Goal: Information Seeking & Learning: Check status

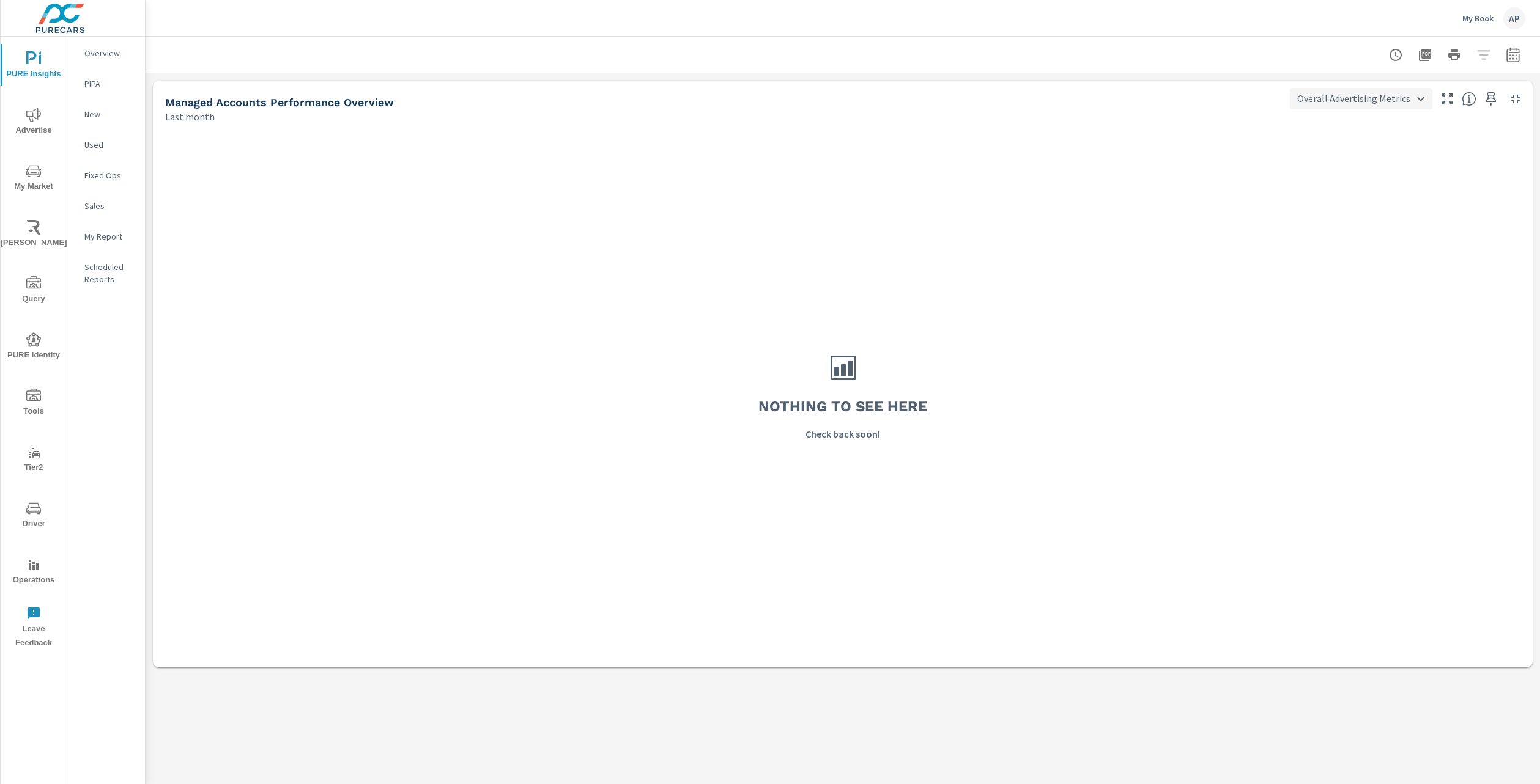
click at [1386, 91] on body "PURE Insights Advertise My Market [PERSON_NAME] Query PURE Identity Tools Tier2…" at bounding box center [770, 392] width 1540 height 784
click at [1388, 139] on li "Search Channel Metrics" at bounding box center [1364, 143] width 137 height 22
type input "Search Channel Metrics"
click at [1465, 8] on div "My Book AP" at bounding box center [1494, 18] width 63 height 22
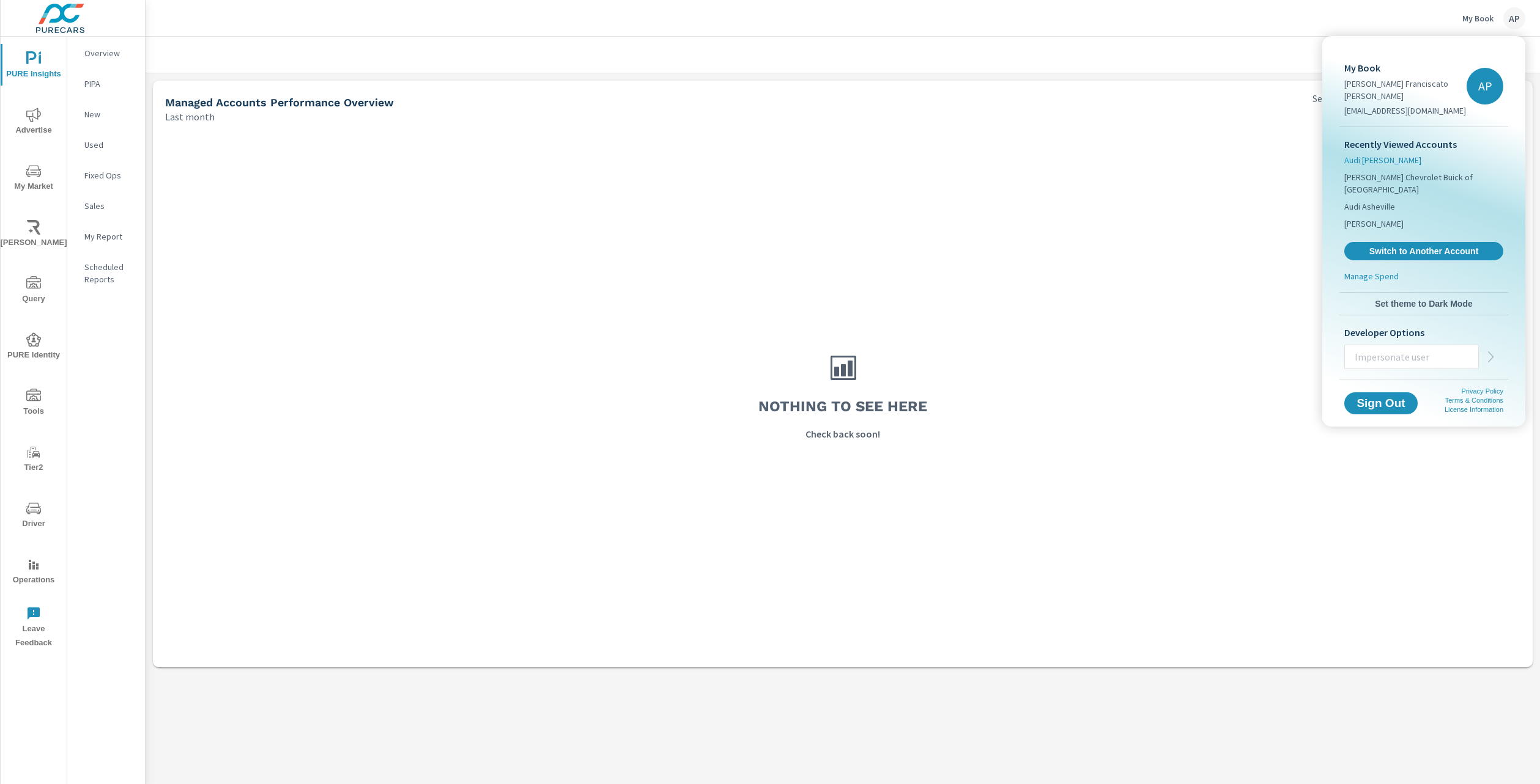
click at [1387, 154] on span "Audi [PERSON_NAME]" at bounding box center [1382, 160] width 77 height 12
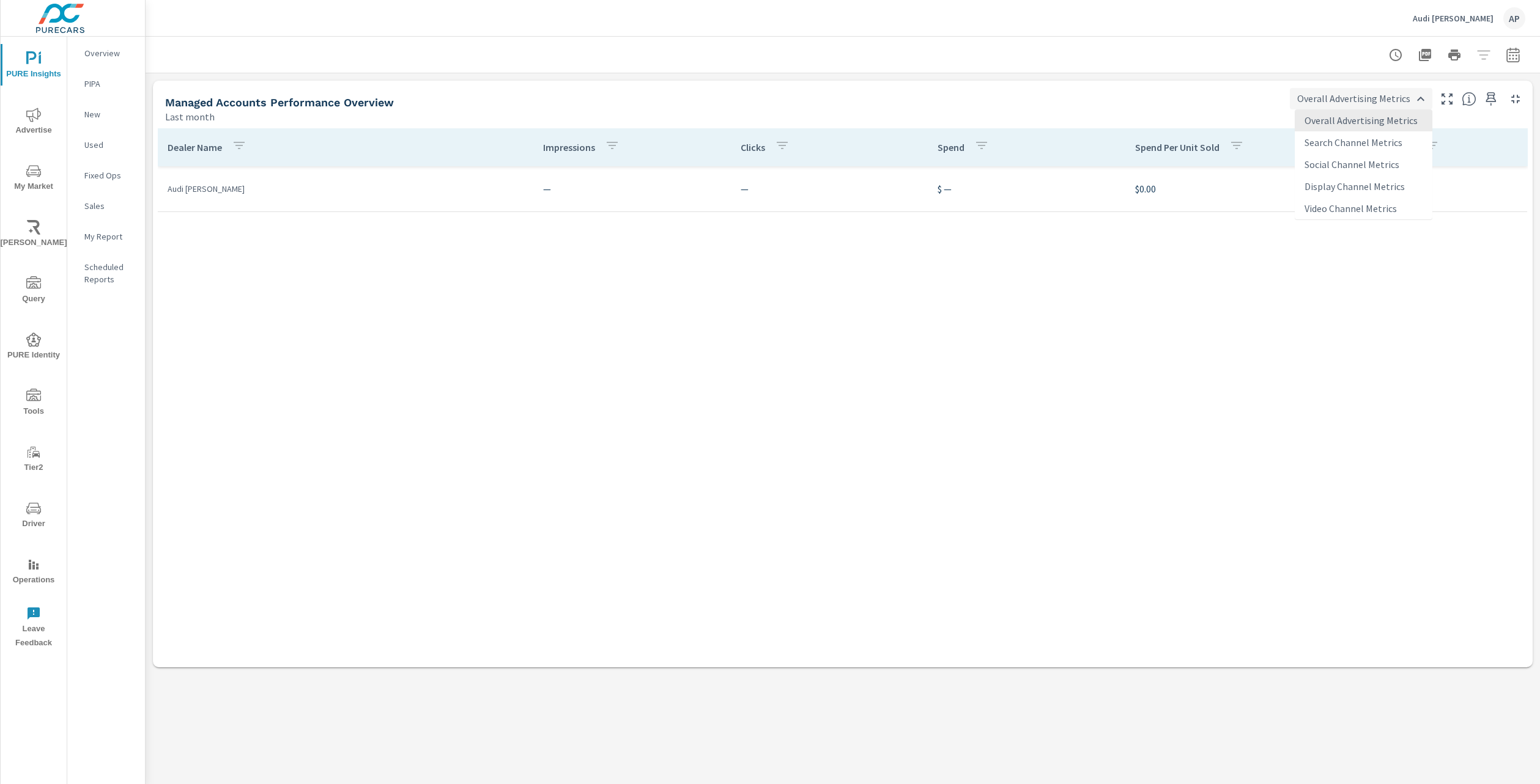
click at [1390, 96] on body "PURE Insights Advertise My Market [PERSON_NAME] Query PURE Identity Tools Tier2…" at bounding box center [770, 392] width 1540 height 784
click at [1385, 151] on li "Search Channel Metrics" at bounding box center [1364, 143] width 137 height 22
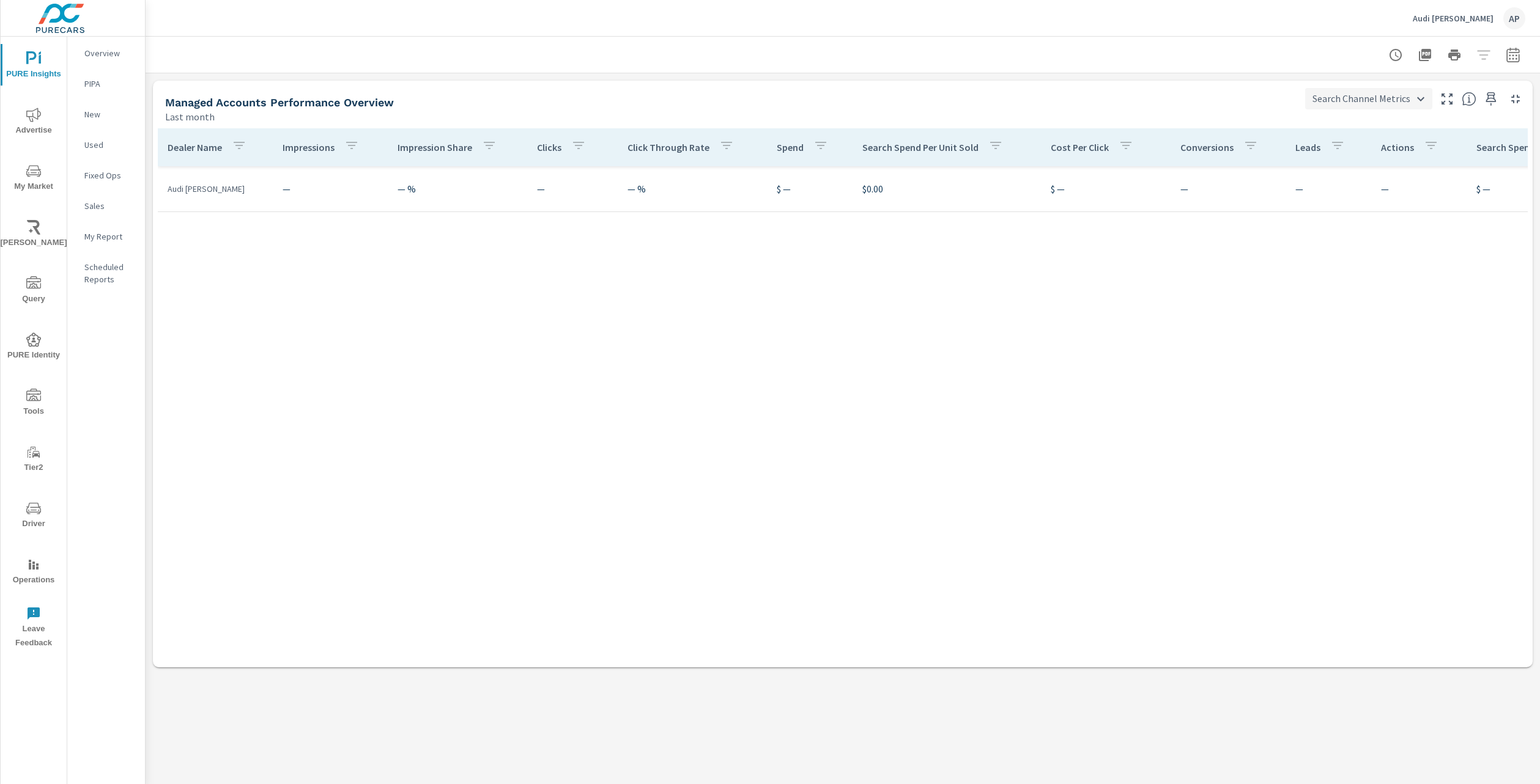
click at [1390, 104] on body "PURE Insights Advertise My Market [PERSON_NAME] Query PURE Identity Tools Tier2…" at bounding box center [770, 392] width 1540 height 784
click at [1364, 193] on li "Display Channel Metrics" at bounding box center [1373, 186] width 133 height 22
type input "Display Channel Metrics"
click at [1467, 24] on div "Audi [PERSON_NAME]" at bounding box center [1469, 18] width 112 height 22
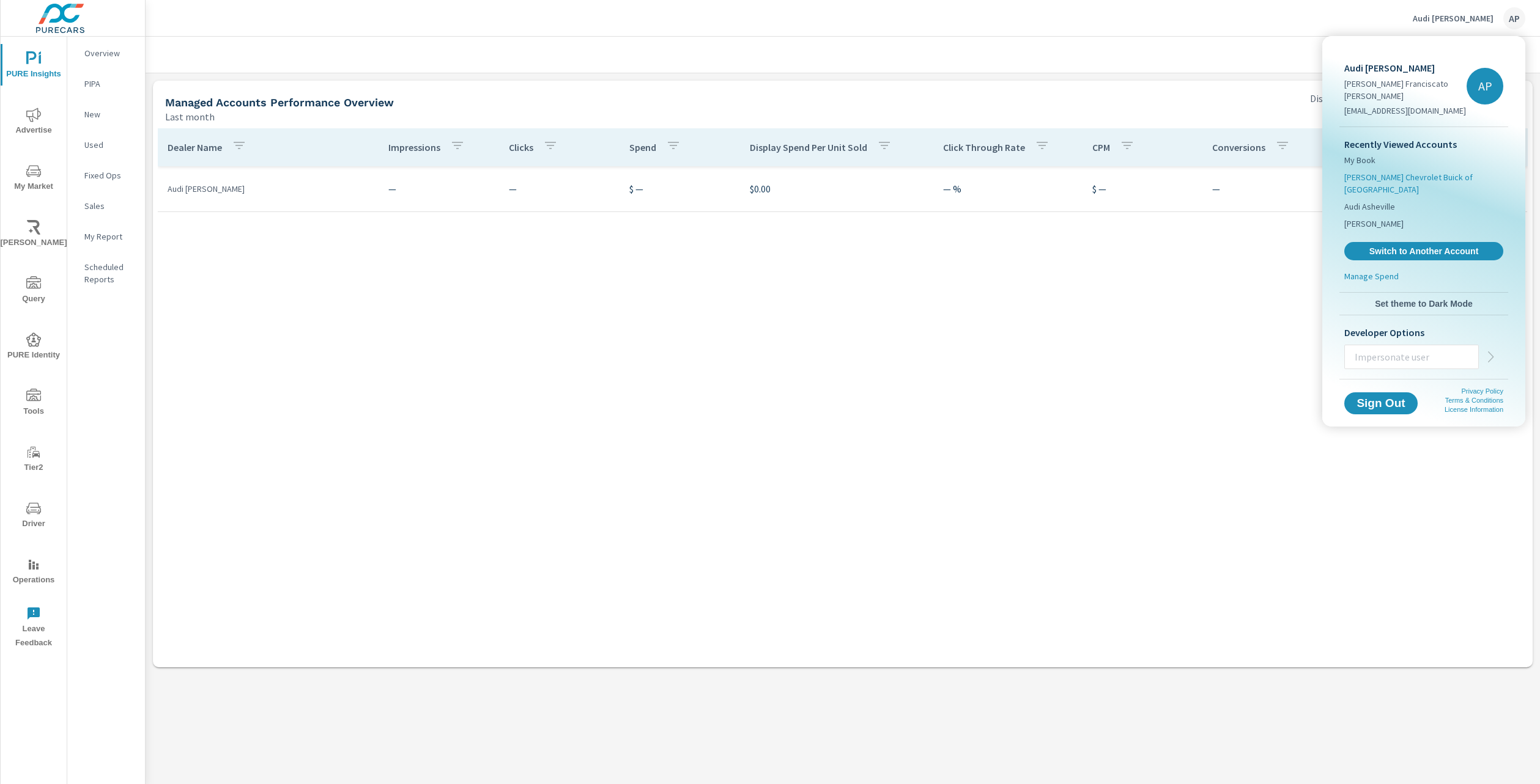
click at [1370, 171] on span "[PERSON_NAME] Chevrolet Buick of [GEOGRAPHIC_DATA]" at bounding box center [1423, 183] width 159 height 24
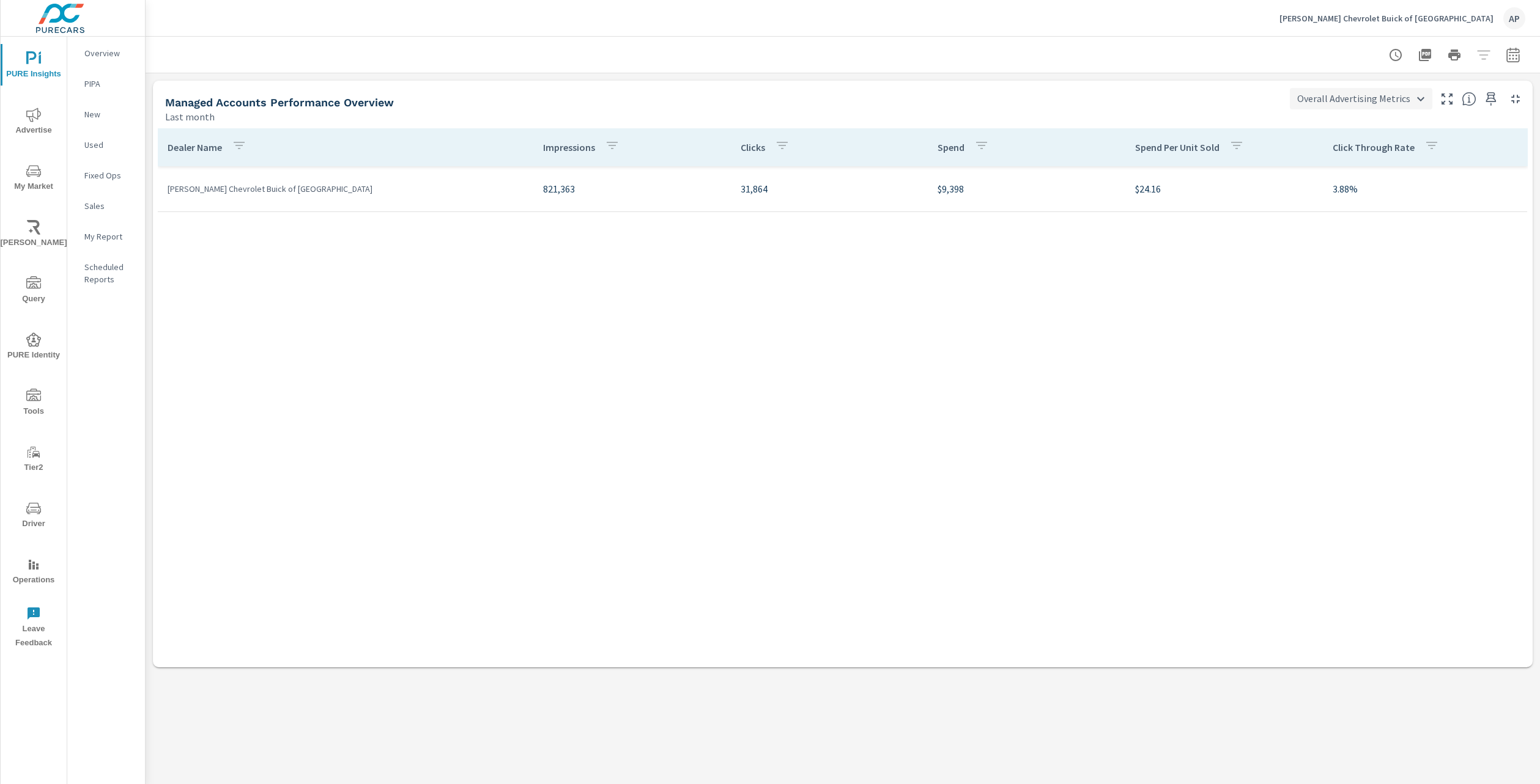
click at [1408, 103] on body "PURE Insights Advertise My Market [PERSON_NAME] Query PURE Identity Tools Tier2…" at bounding box center [770, 392] width 1540 height 784
click at [1409, 139] on li "Search Channel Metrics" at bounding box center [1364, 143] width 137 height 22
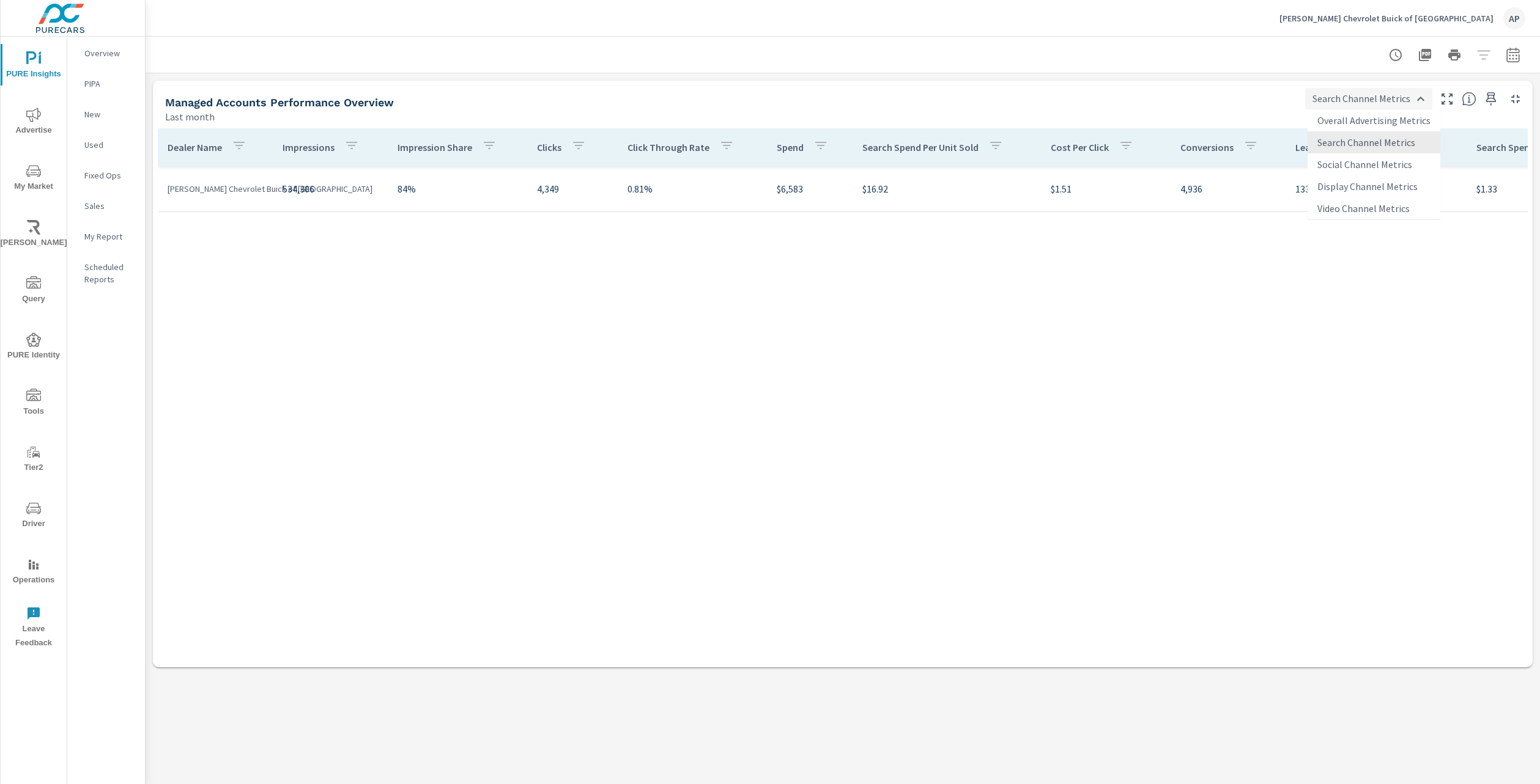
click at [1407, 106] on body "PURE Insights Advertise My Market [PERSON_NAME] Query PURE Identity Tools Tier2…" at bounding box center [770, 392] width 1540 height 784
click at [1388, 165] on li "Social Channel Metrics" at bounding box center [1373, 164] width 133 height 22
type input "Social Channel Metrics"
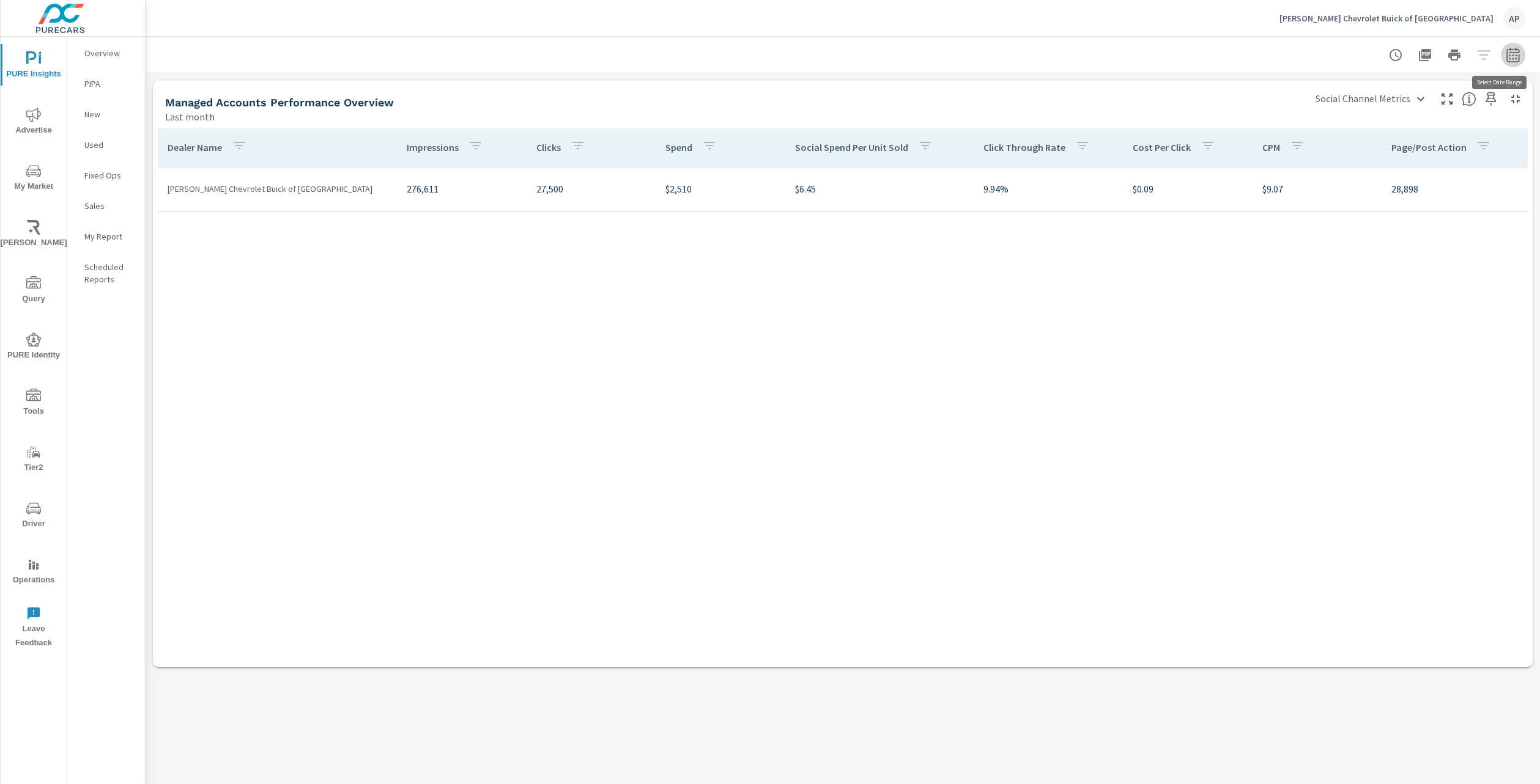
click at [1512, 60] on icon "button" at bounding box center [1512, 56] width 8 height 4
select select "Last month"
click at [1390, 136] on p "+ Add comparison" at bounding box center [1428, 138] width 157 height 14
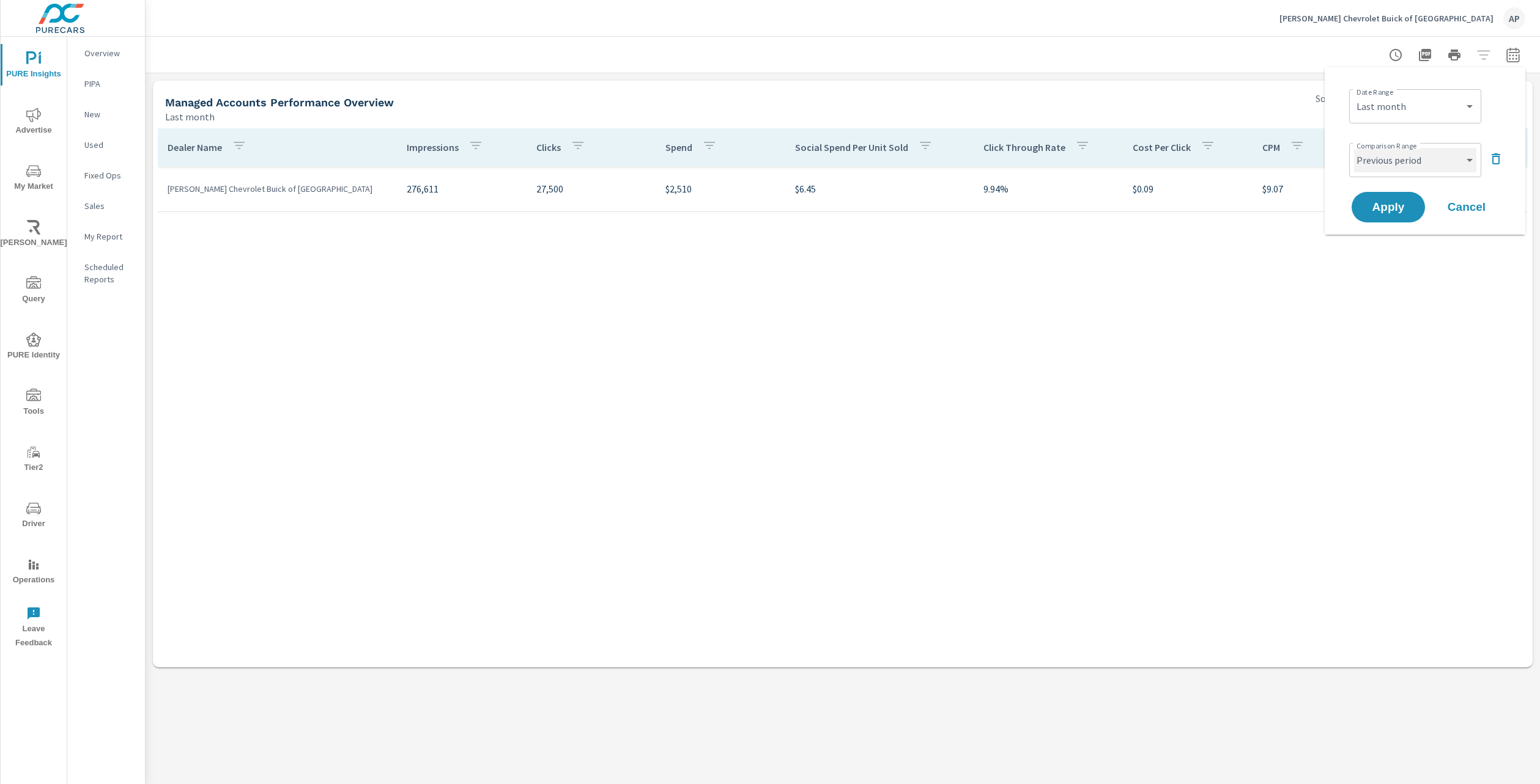
click at [1426, 159] on select "Custom Previous period Previous month Previous year" at bounding box center [1414, 159] width 122 height 24
click at [1354, 148] on select "Custom Previous period Previous month Previous year" at bounding box center [1414, 159] width 122 height 24
select select "Previous month"
click at [1406, 211] on span "Apply" at bounding box center [1388, 207] width 50 height 12
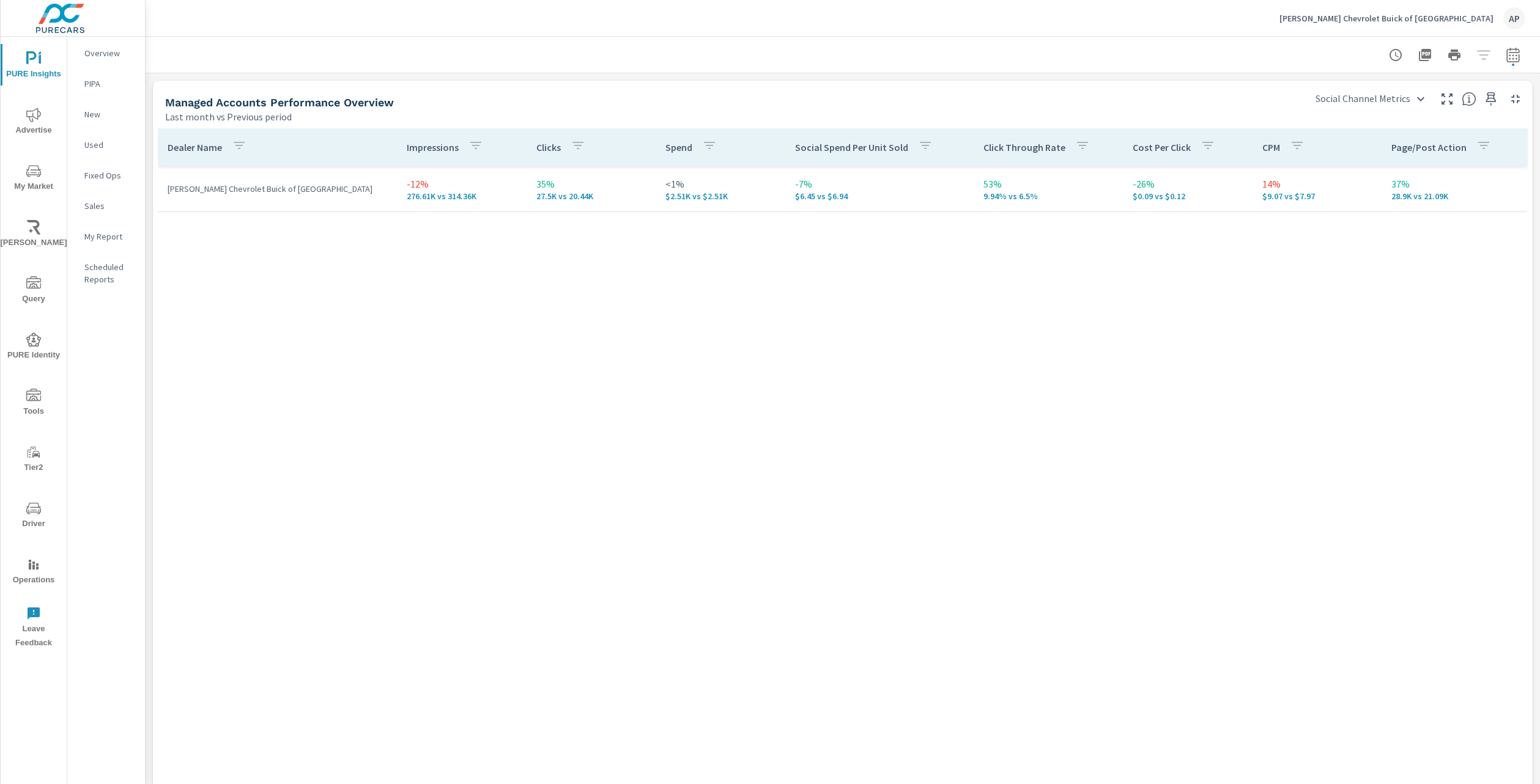
click at [1360, 309] on div "Dealer Name Impressions Clicks Spend Social Spend Per Unit Sold Click Through R…" at bounding box center [842, 478] width 1370 height 699
click at [1291, 293] on div "Dealer Name Impressions Clicks Spend Social Spend Per Unit Sold Click Through R…" at bounding box center [842, 478] width 1370 height 699
